Goal: Information Seeking & Learning: Learn about a topic

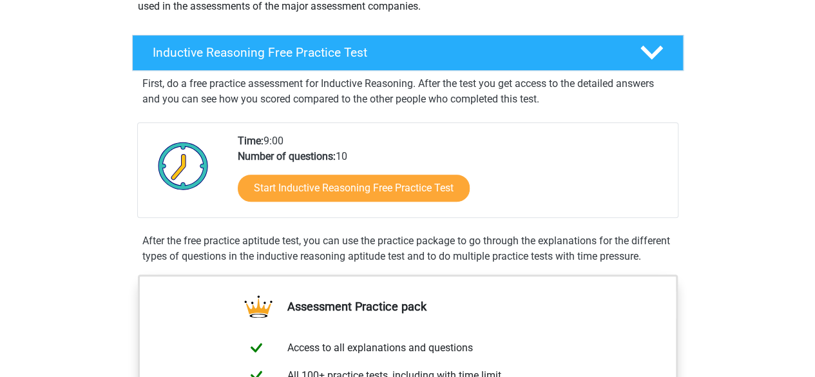
scroll to position [180, 0]
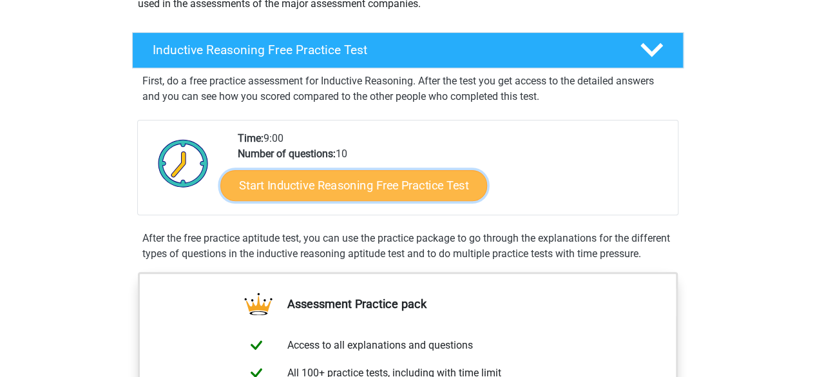
click at [341, 183] on link "Start Inductive Reasoning Free Practice Test" at bounding box center [353, 184] width 267 height 31
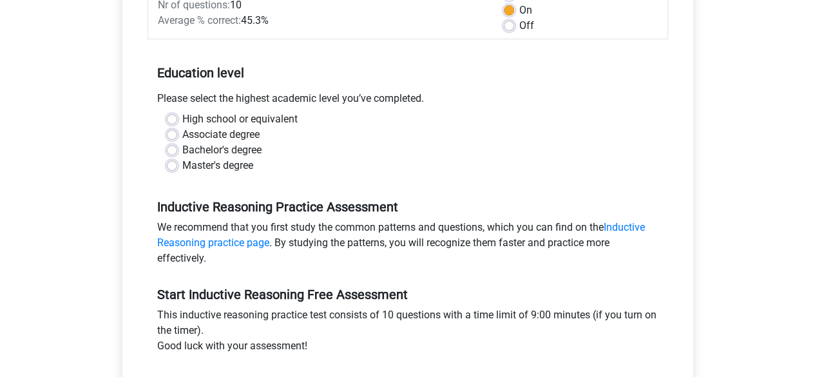
scroll to position [213, 0]
click at [242, 162] on label "Master's degree" at bounding box center [217, 164] width 71 height 15
click at [177, 162] on input "Master's degree" at bounding box center [172, 163] width 10 height 13
radio input "true"
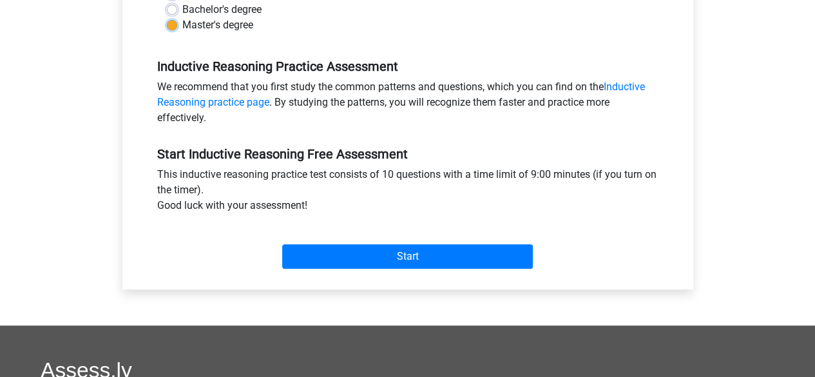
scroll to position [356, 0]
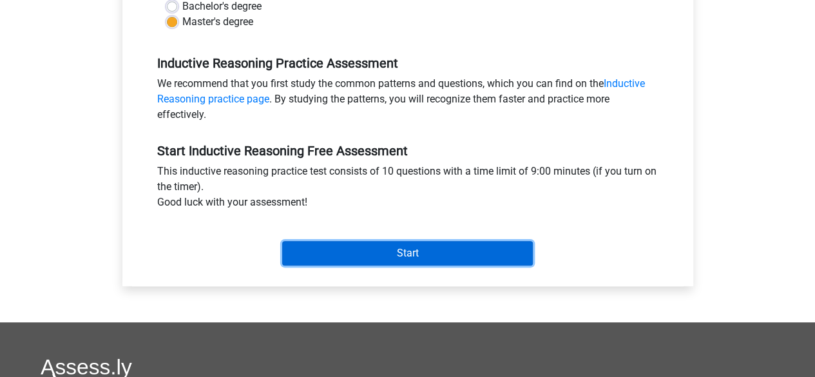
click at [287, 249] on input "Start" at bounding box center [407, 253] width 251 height 24
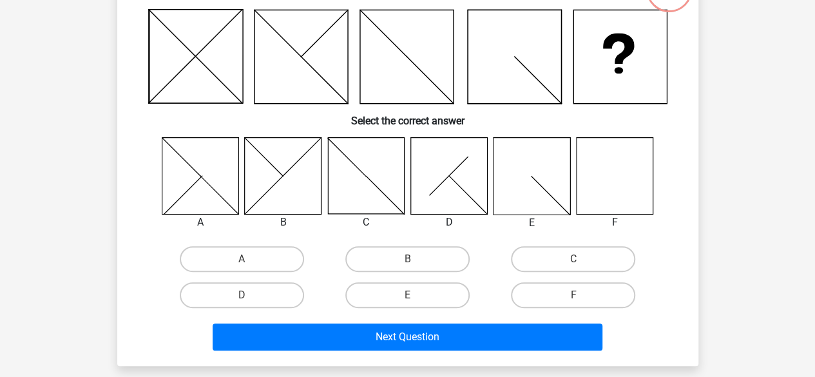
scroll to position [110, 0]
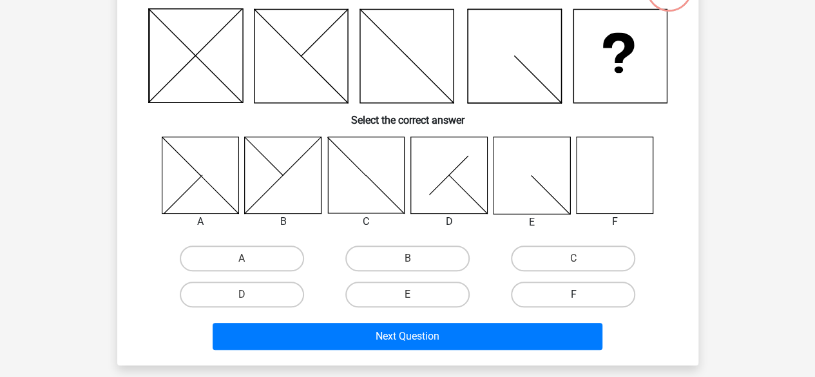
click at [532, 297] on label "F" at bounding box center [573, 295] width 124 height 26
click at [573, 297] on input "F" at bounding box center [577, 298] width 8 height 8
radio input "true"
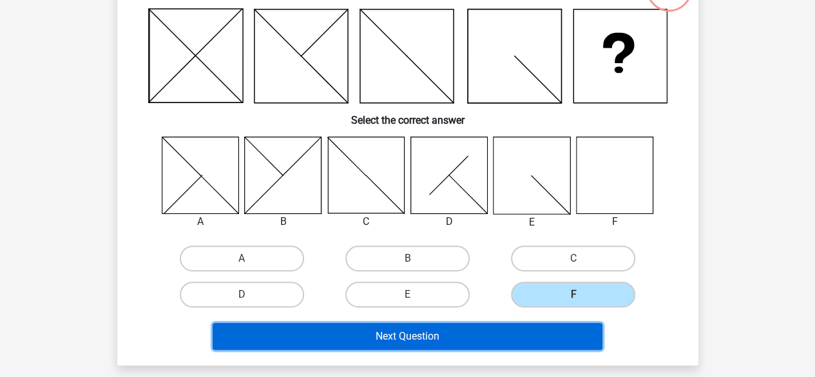
click at [488, 333] on button "Next Question" at bounding box center [408, 336] width 390 height 27
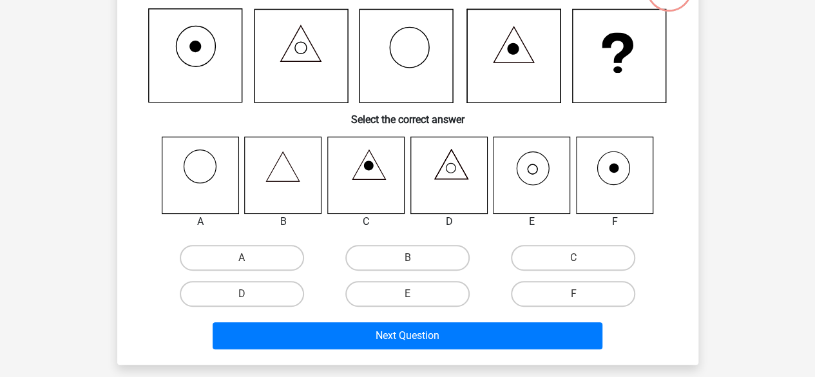
scroll to position [59, 0]
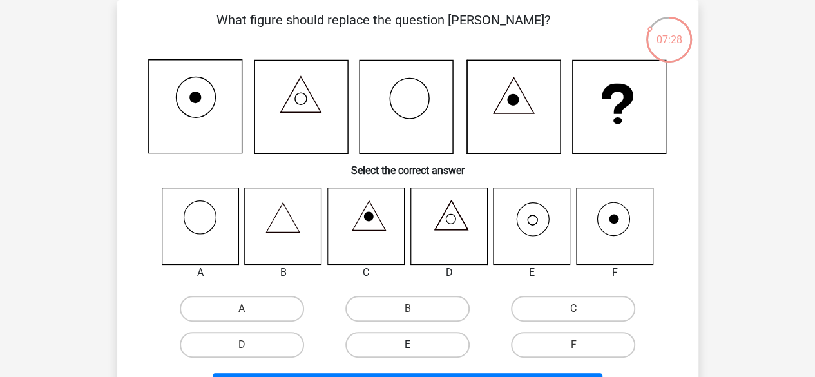
click at [447, 343] on label "E" at bounding box center [407, 345] width 124 height 26
click at [416, 345] on input "E" at bounding box center [411, 349] width 8 height 8
radio input "true"
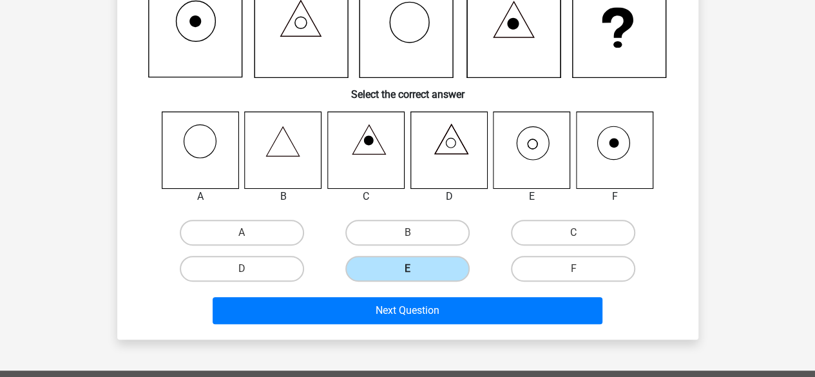
scroll to position [137, 0]
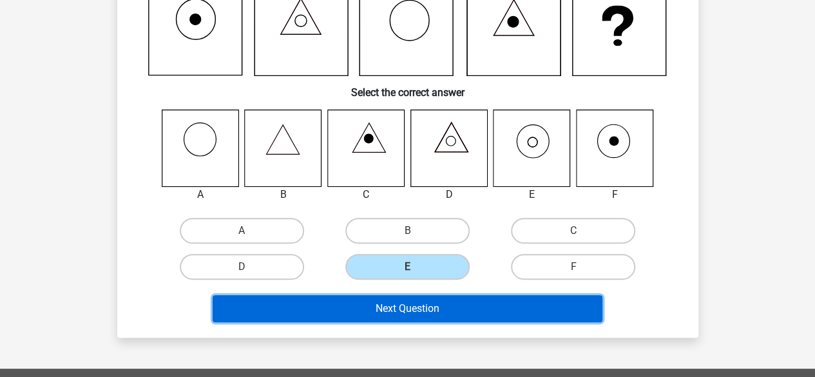
click at [420, 306] on button "Next Question" at bounding box center [408, 308] width 390 height 27
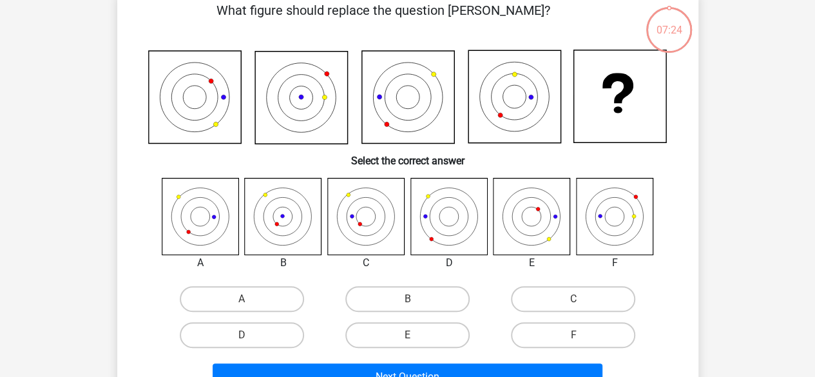
scroll to position [59, 0]
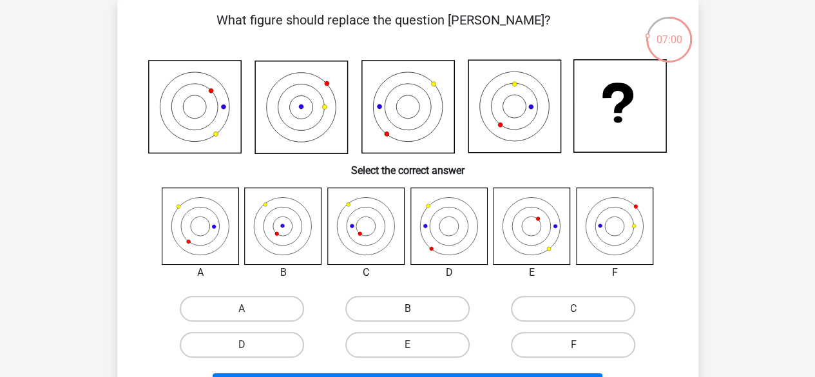
click at [447, 302] on label "B" at bounding box center [407, 309] width 124 height 26
click at [416, 309] on input "B" at bounding box center [411, 313] width 8 height 8
radio input "true"
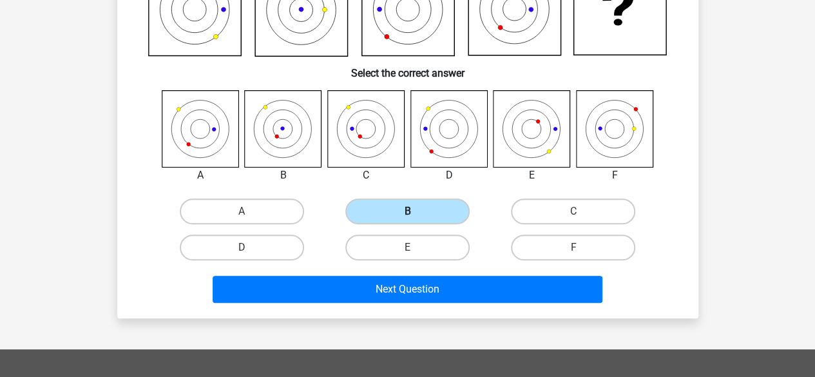
scroll to position [158, 0]
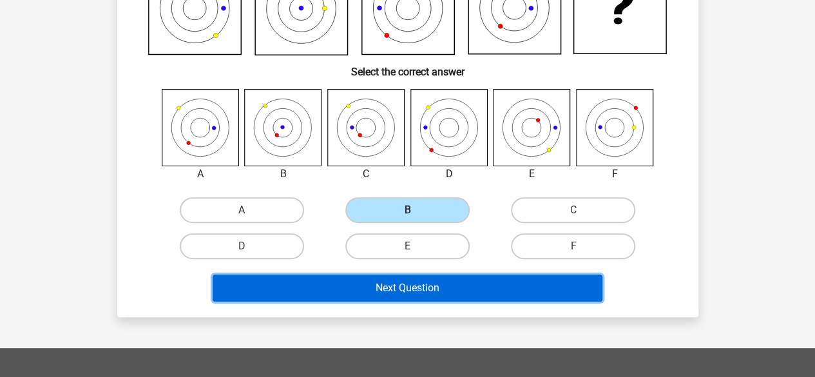
click at [433, 293] on button "Next Question" at bounding box center [408, 287] width 390 height 27
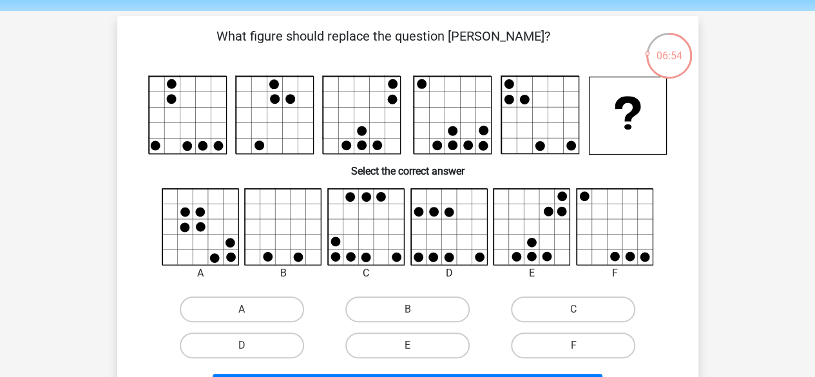
scroll to position [44, 0]
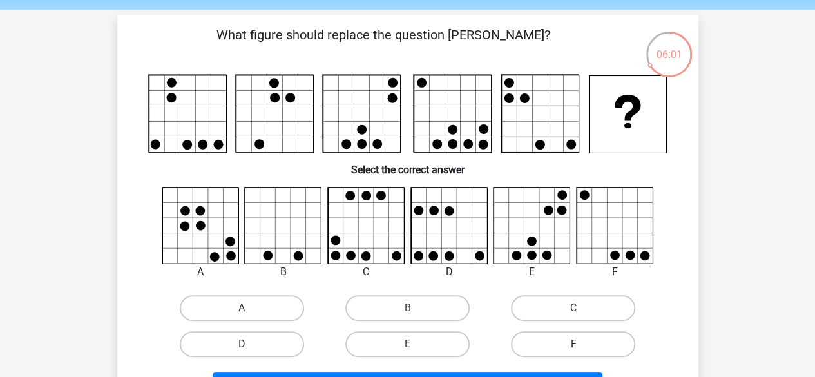
click at [563, 331] on label "F" at bounding box center [573, 344] width 124 height 26
click at [573, 344] on input "F" at bounding box center [577, 348] width 8 height 8
radio input "true"
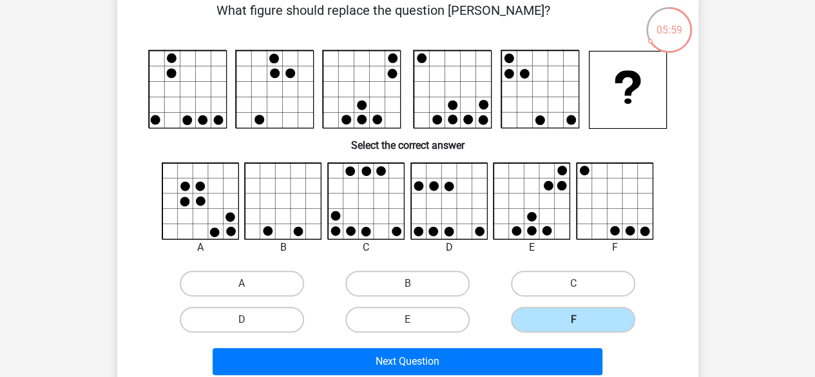
scroll to position [70, 0]
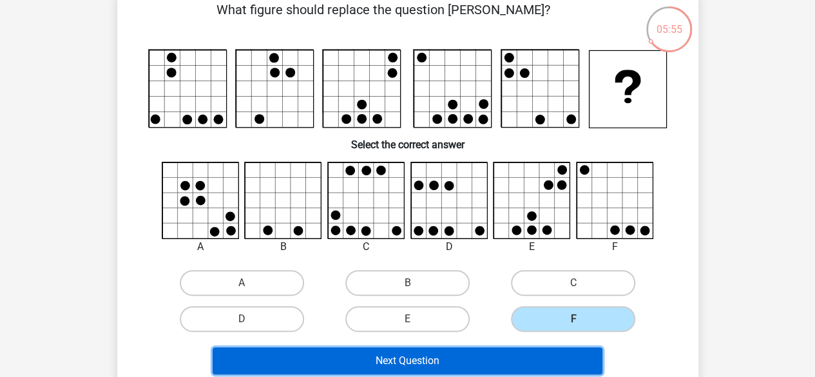
click at [495, 372] on button "Next Question" at bounding box center [408, 360] width 390 height 27
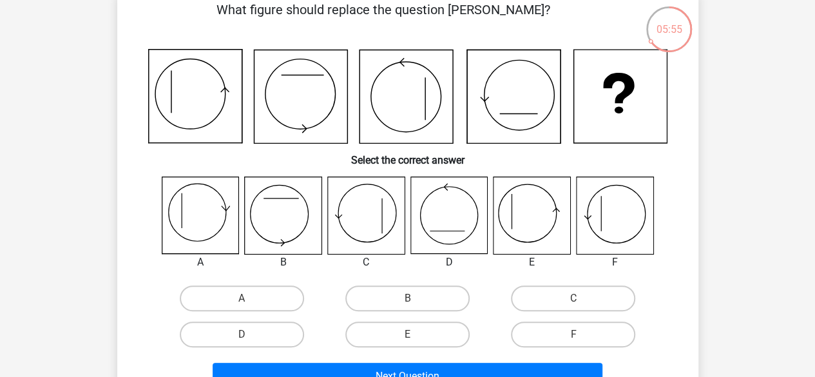
scroll to position [59, 0]
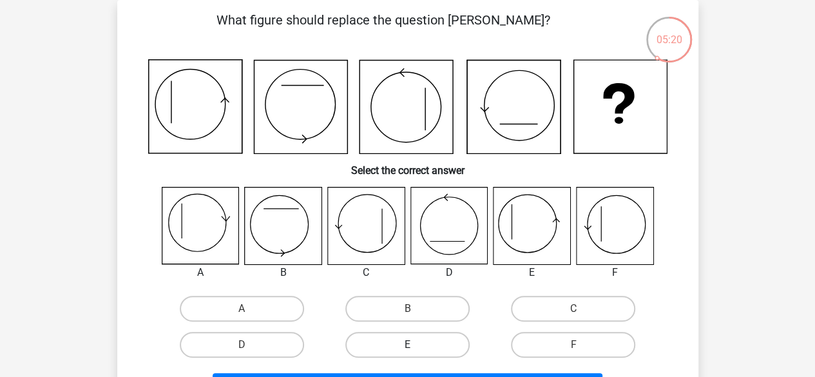
click at [428, 336] on label "E" at bounding box center [407, 345] width 124 height 26
click at [416, 345] on input "E" at bounding box center [411, 349] width 8 height 8
radio input "true"
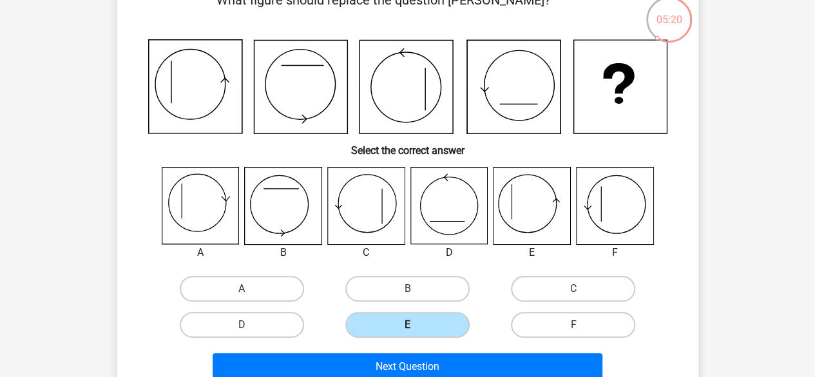
scroll to position [82, 0]
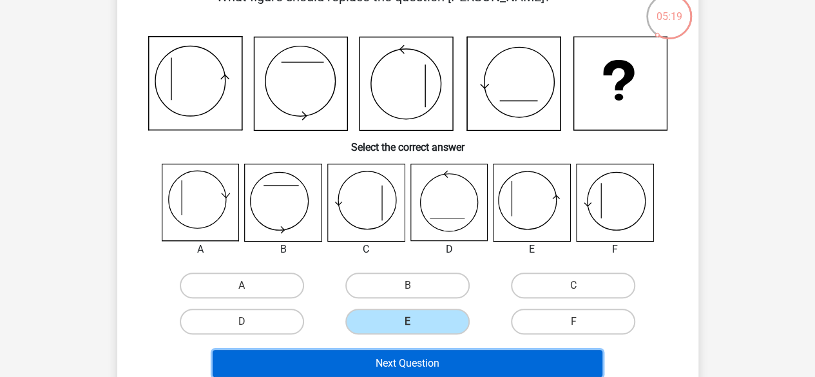
click at [434, 362] on button "Next Question" at bounding box center [408, 363] width 390 height 27
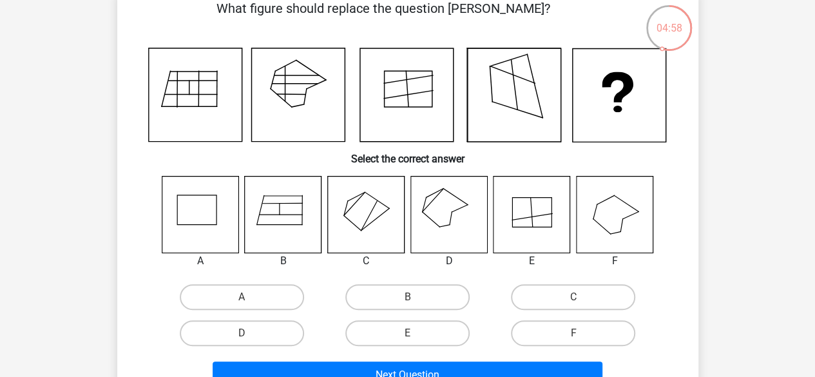
scroll to position [72, 0]
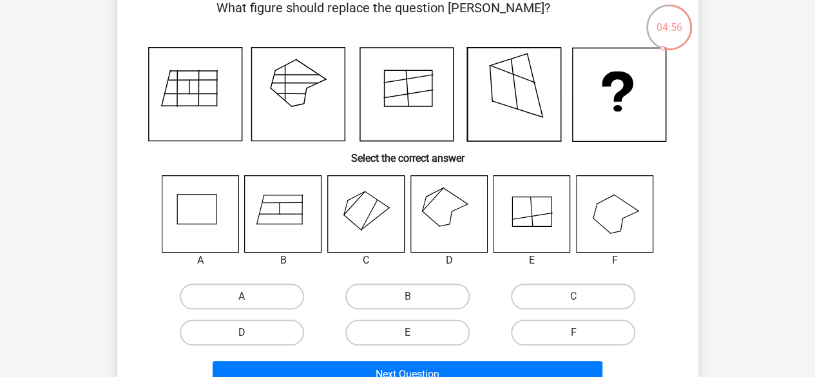
click at [251, 340] on label "D" at bounding box center [242, 333] width 124 height 26
click at [250, 340] on input "D" at bounding box center [246, 336] width 8 height 8
radio input "true"
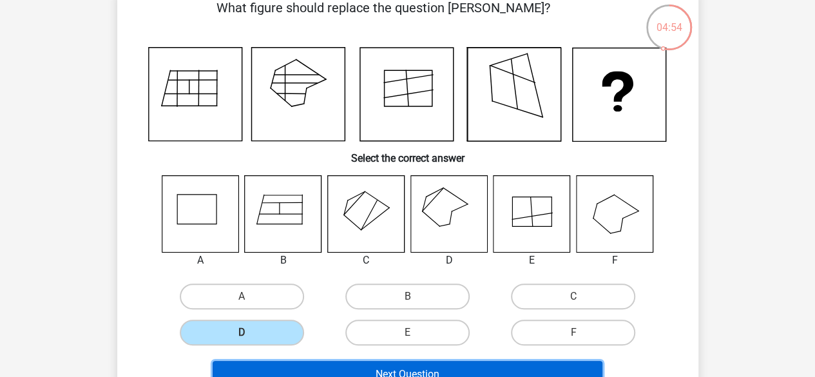
click at [269, 367] on button "Next Question" at bounding box center [408, 374] width 390 height 27
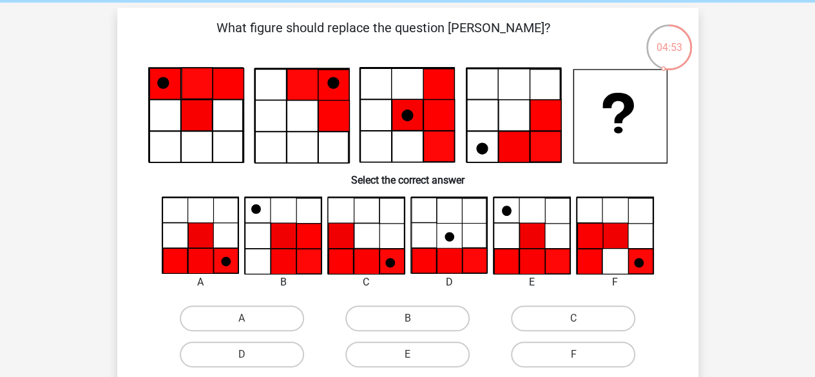
scroll to position [50, 0]
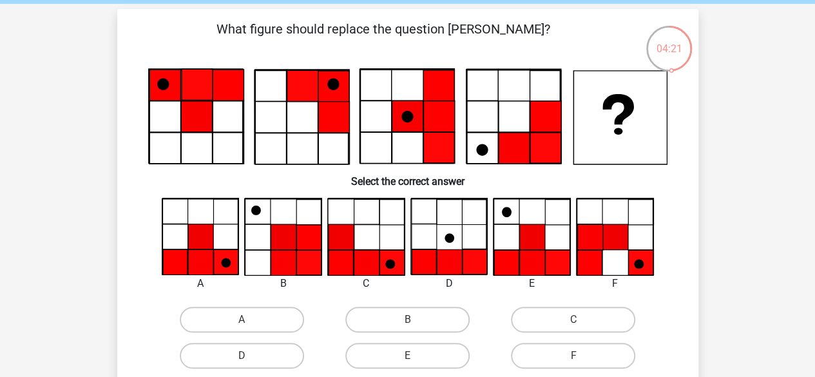
click at [245, 323] on input "A" at bounding box center [246, 324] width 8 height 8
radio input "true"
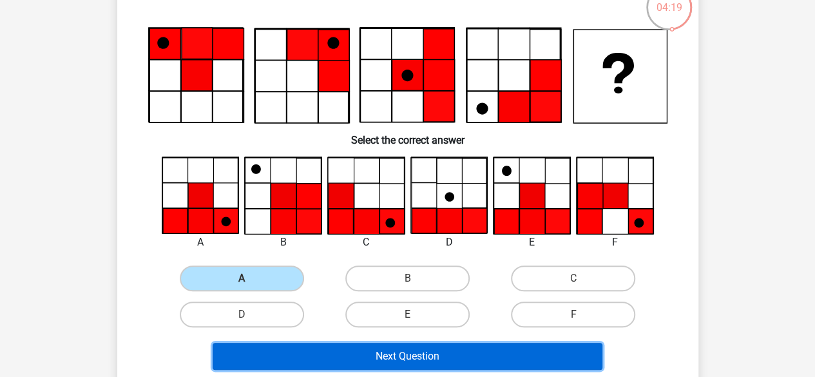
click at [294, 361] on button "Next Question" at bounding box center [408, 356] width 390 height 27
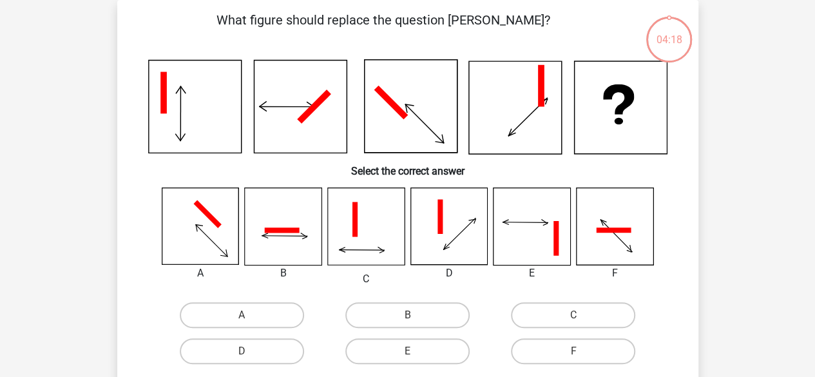
scroll to position [59, 0]
click at [380, 351] on label "E" at bounding box center [407, 351] width 124 height 26
click at [407, 351] on input "E" at bounding box center [411, 355] width 8 height 8
radio input "true"
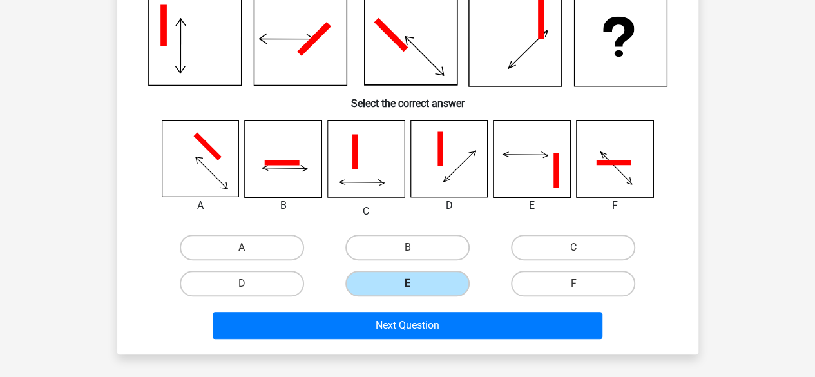
scroll to position [128, 0]
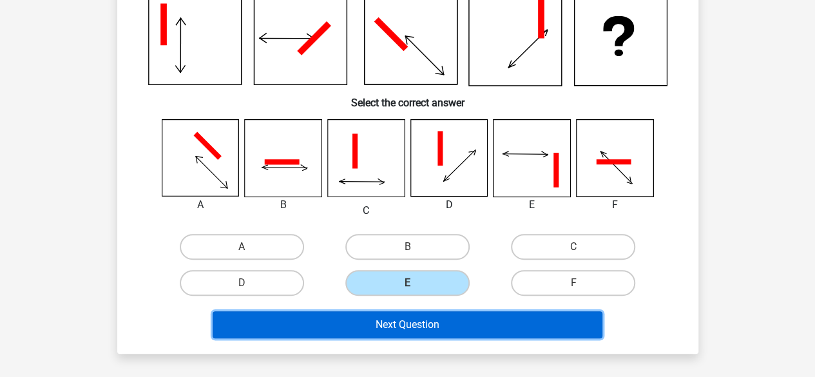
click at [388, 328] on button "Next Question" at bounding box center [408, 324] width 390 height 27
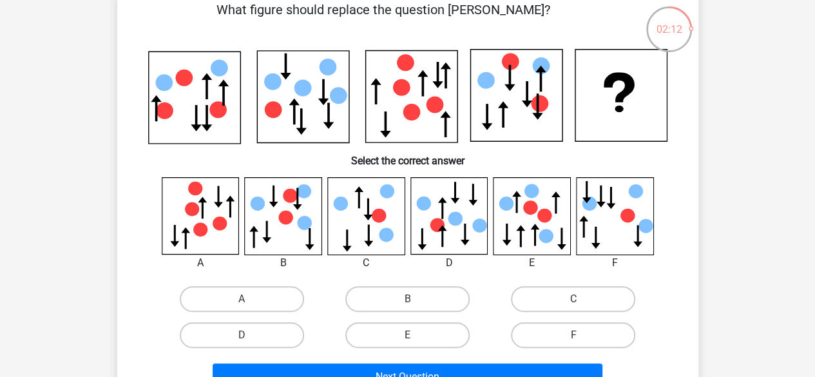
scroll to position [73, 0]
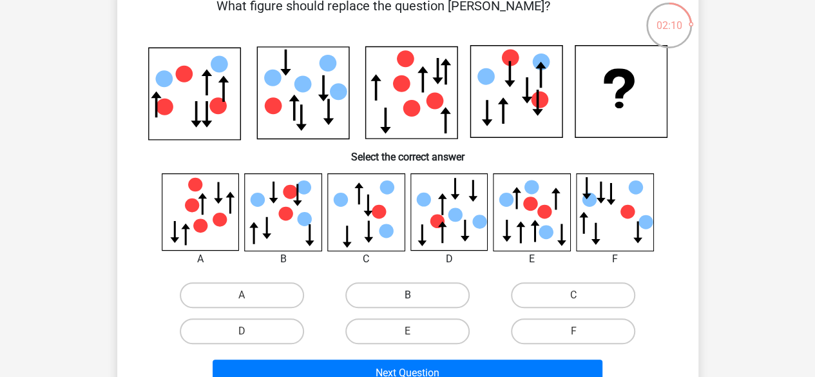
click at [438, 296] on label "B" at bounding box center [407, 295] width 124 height 26
click at [416, 296] on input "B" at bounding box center [411, 299] width 8 height 8
radio input "true"
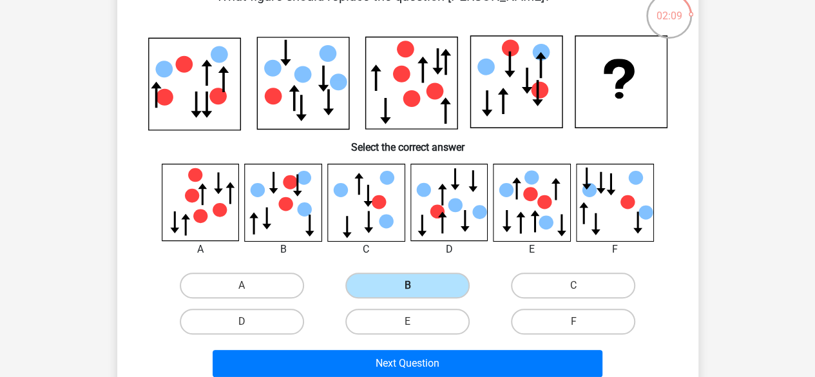
scroll to position [84, 0]
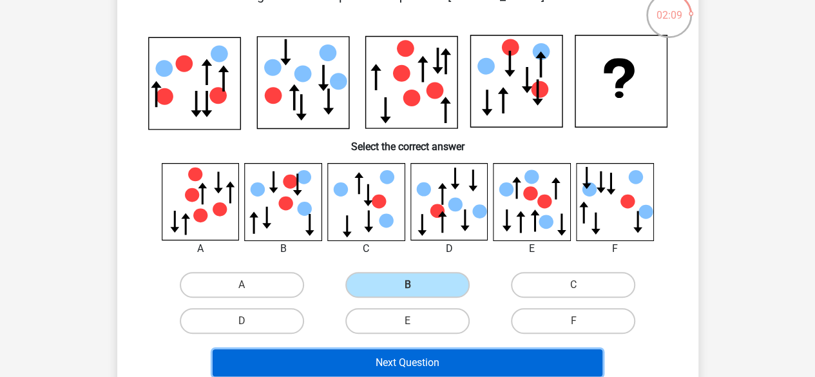
click at [443, 351] on button "Next Question" at bounding box center [408, 362] width 390 height 27
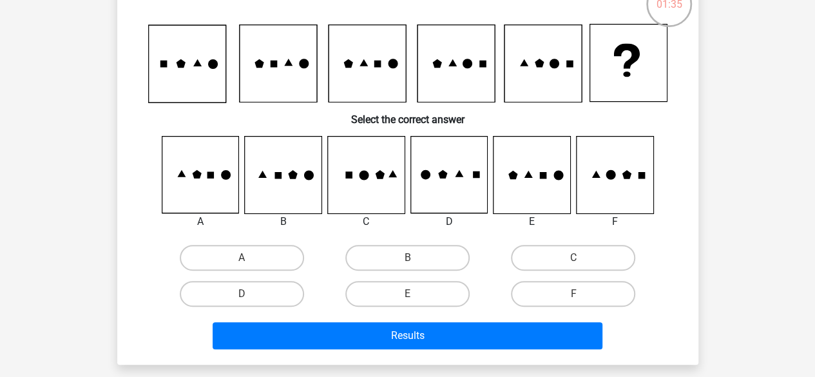
scroll to position [95, 0]
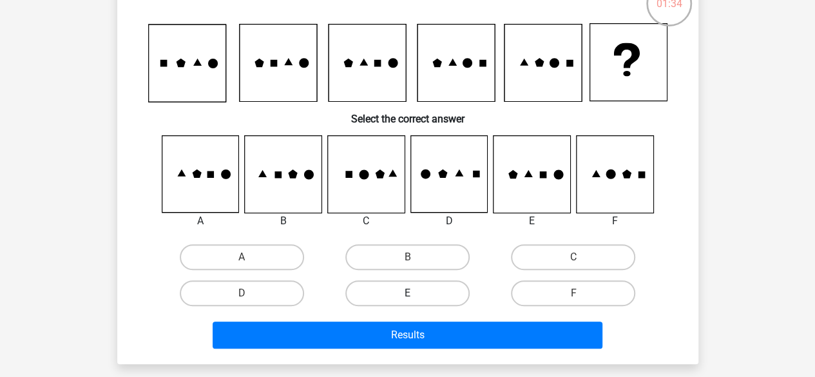
click at [382, 300] on label "E" at bounding box center [407, 293] width 124 height 26
click at [407, 300] on input "E" at bounding box center [411, 297] width 8 height 8
radio input "true"
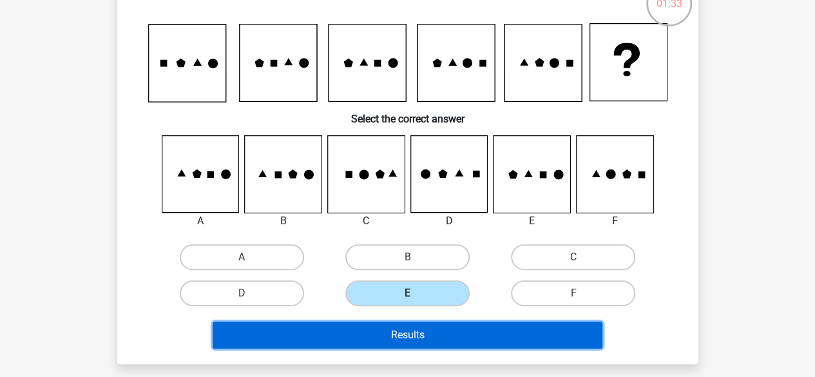
click at [392, 325] on button "Results" at bounding box center [408, 335] width 390 height 27
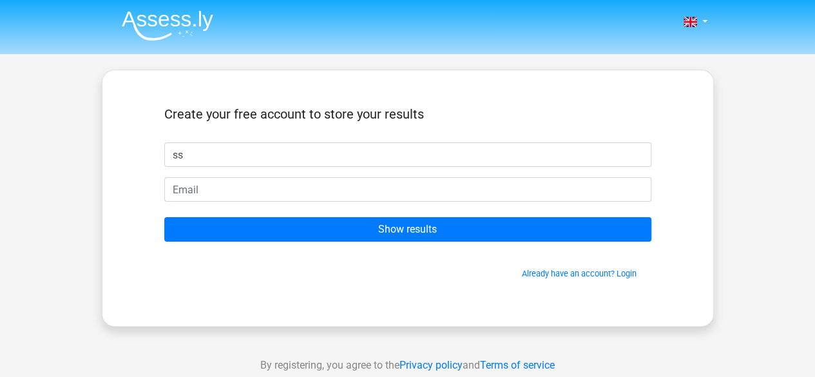
type input "ss"
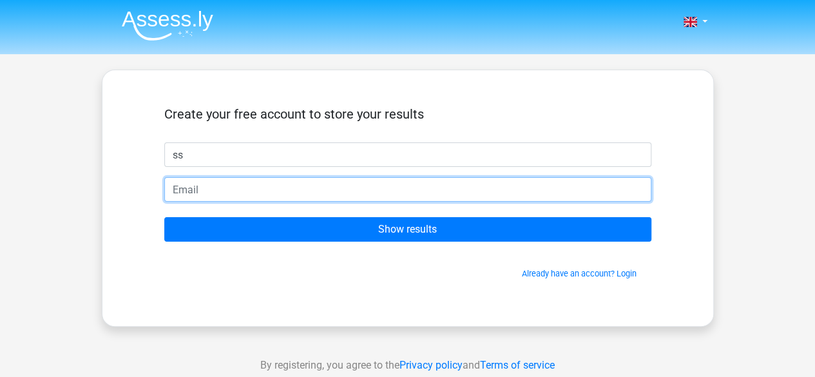
click at [440, 193] on input "email" at bounding box center [407, 189] width 487 height 24
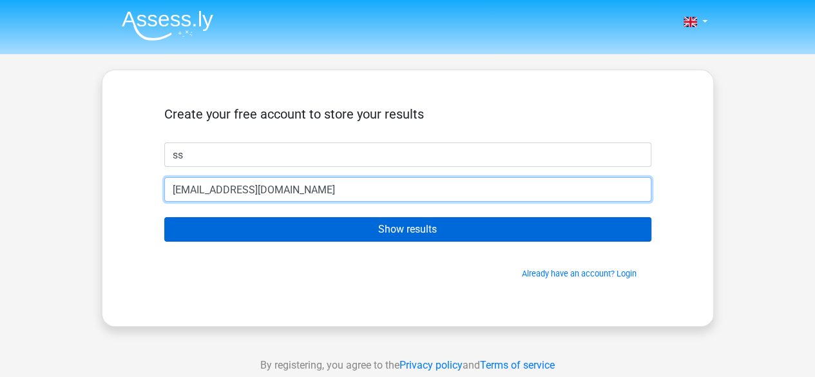
type input "[EMAIL_ADDRESS][DOMAIN_NAME]"
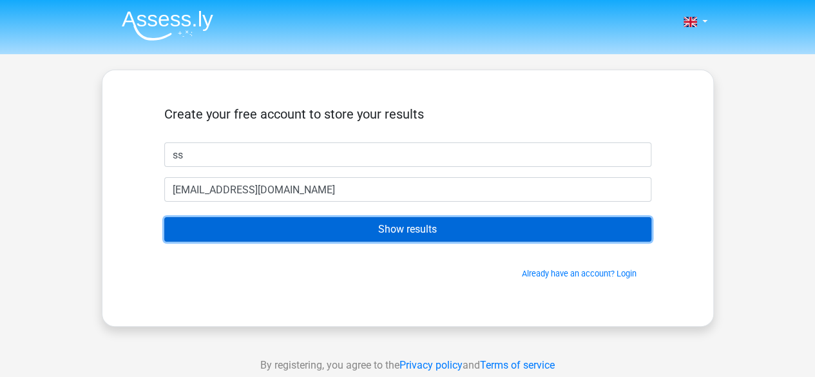
click at [379, 232] on input "Show results" at bounding box center [407, 229] width 487 height 24
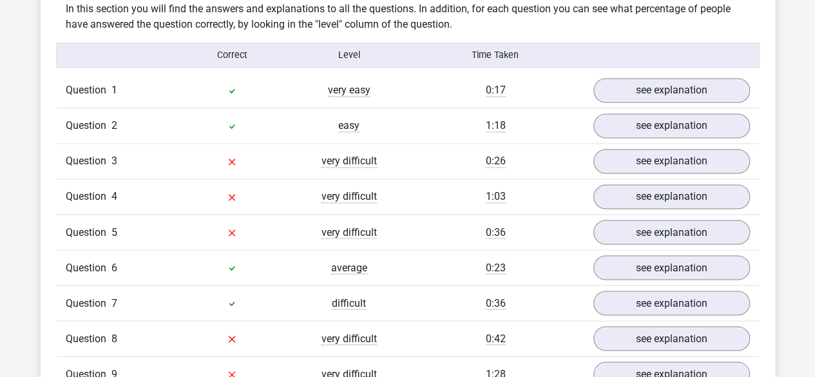
scroll to position [997, 0]
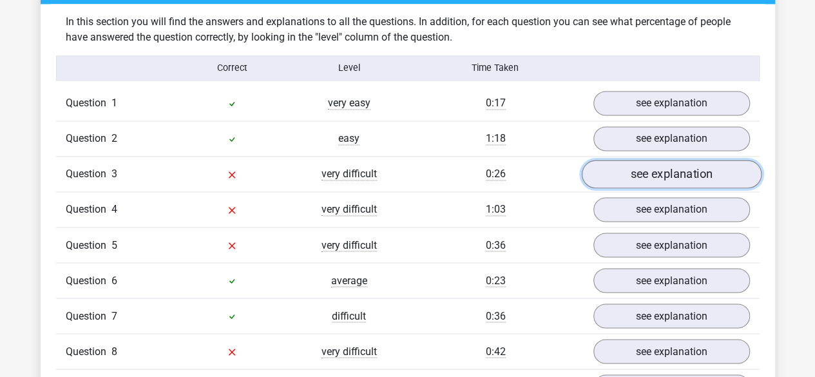
click at [674, 166] on link "see explanation" at bounding box center [671, 174] width 180 height 28
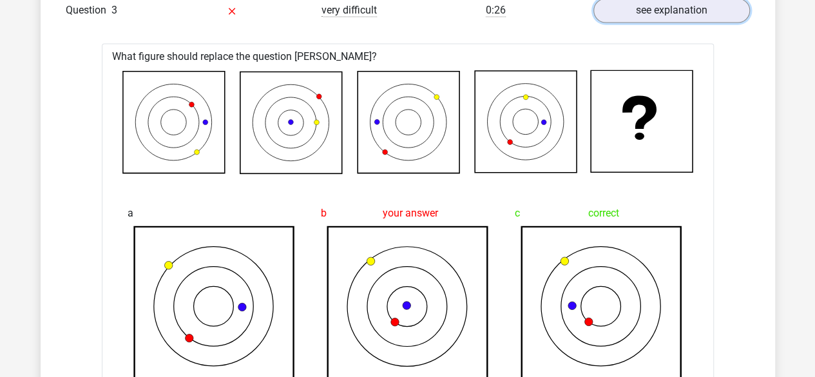
scroll to position [1160, 0]
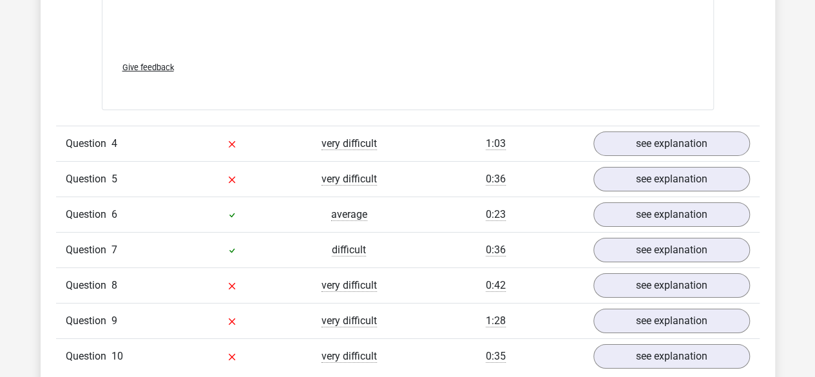
scroll to position [2209, 0]
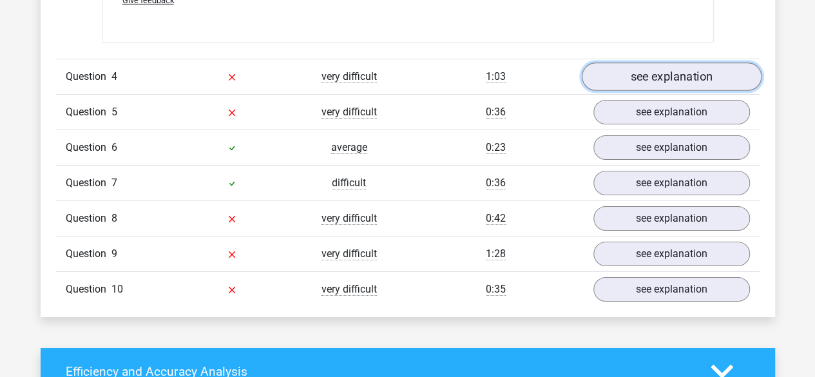
click at [664, 83] on link "see explanation" at bounding box center [671, 77] width 180 height 28
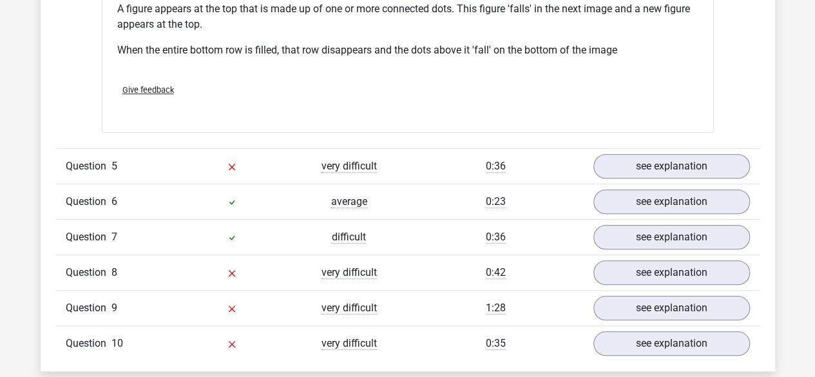
scroll to position [2925, 0]
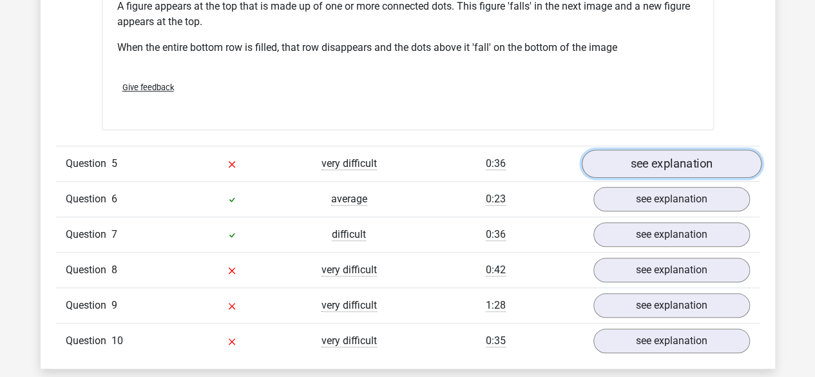
click at [697, 158] on link "see explanation" at bounding box center [671, 163] width 180 height 28
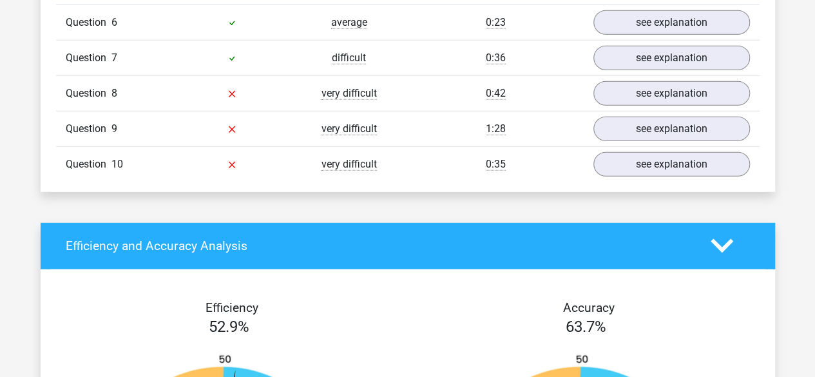
scroll to position [4182, 0]
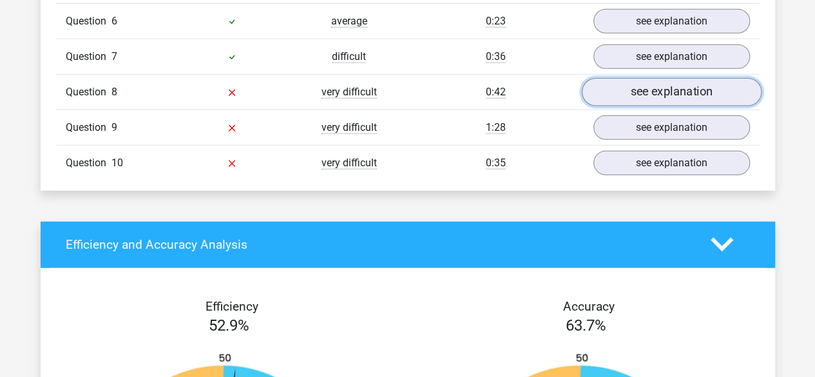
click at [644, 93] on link "see explanation" at bounding box center [671, 92] width 180 height 28
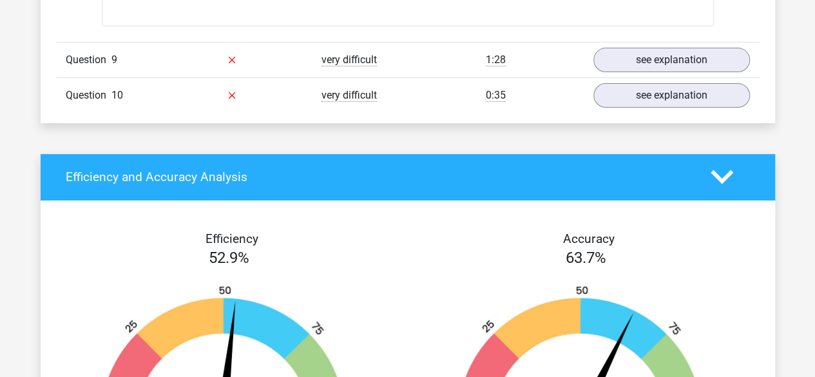
scroll to position [5064, 0]
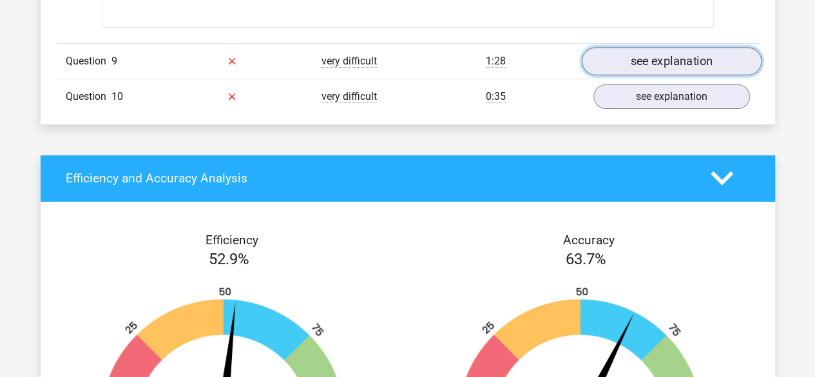
click at [638, 47] on link "see explanation" at bounding box center [671, 61] width 180 height 28
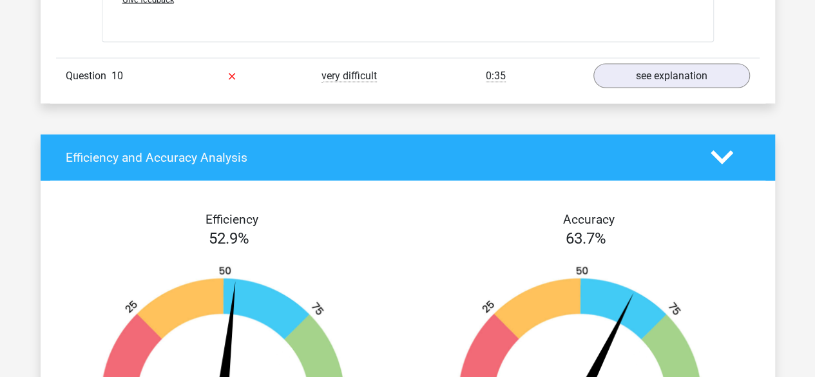
scroll to position [6163, 0]
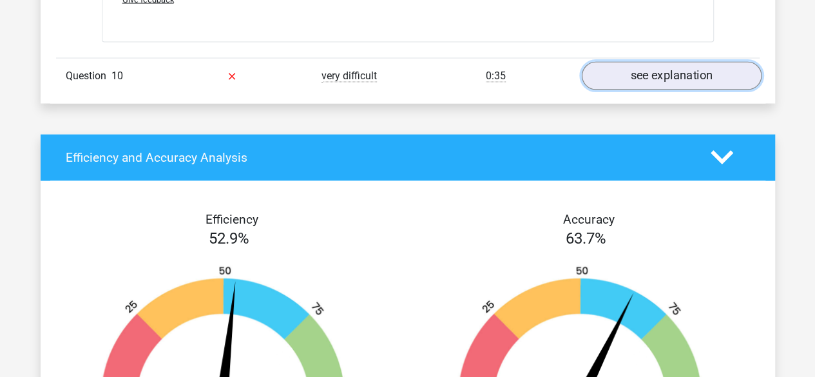
click at [657, 74] on link "see explanation" at bounding box center [671, 76] width 180 height 28
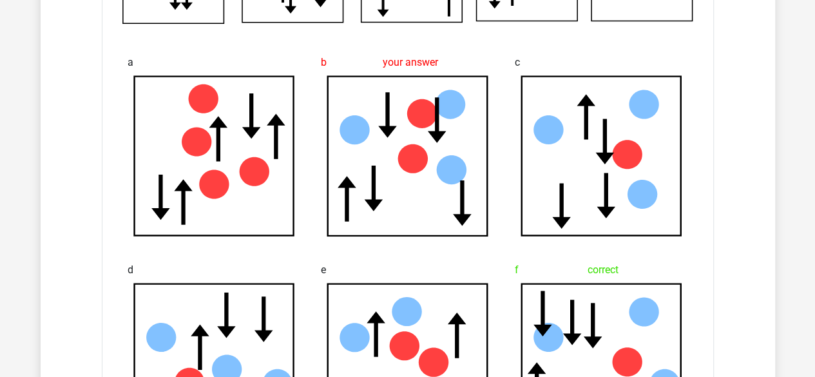
scroll to position [5258, 0]
